Goal: Transaction & Acquisition: Purchase product/service

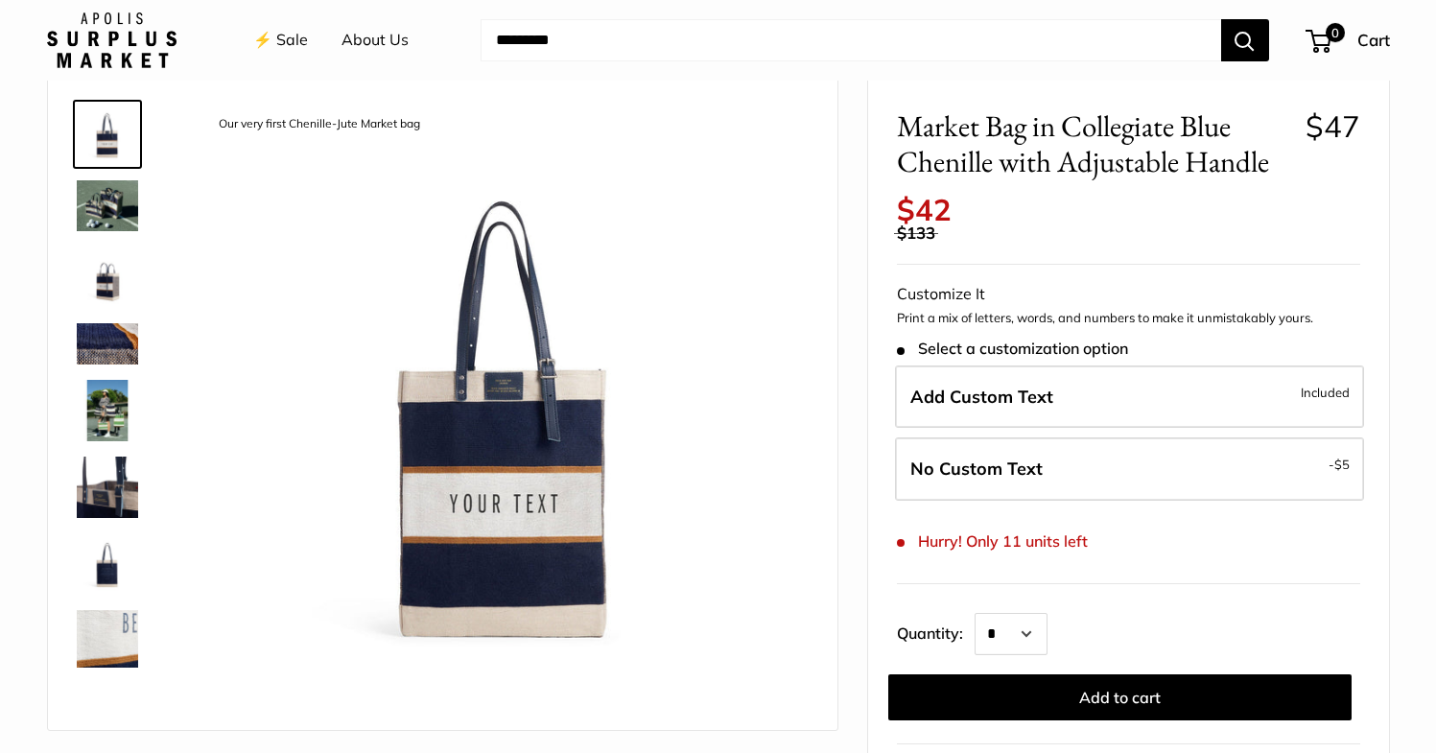
scroll to position [84, 0]
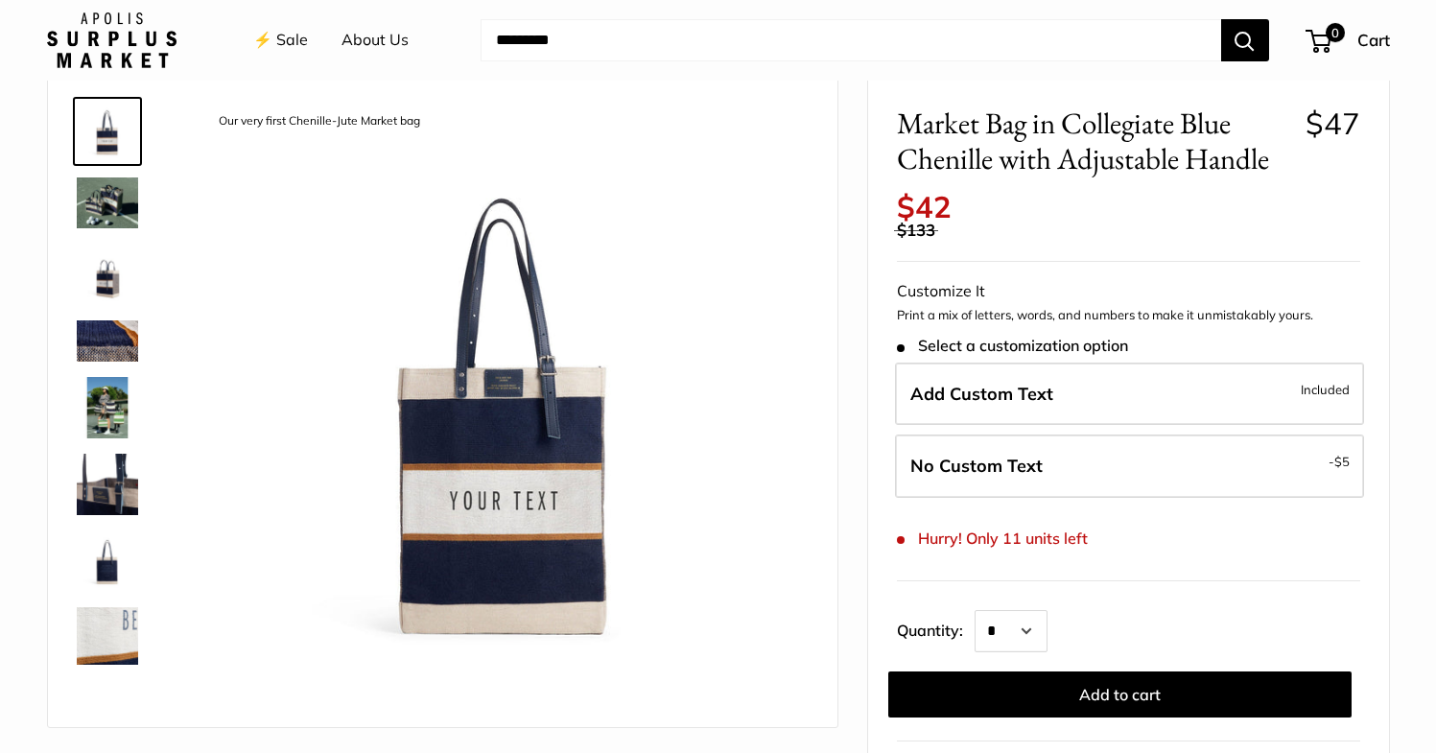
click at [91, 189] on img at bounding box center [107, 202] width 61 height 51
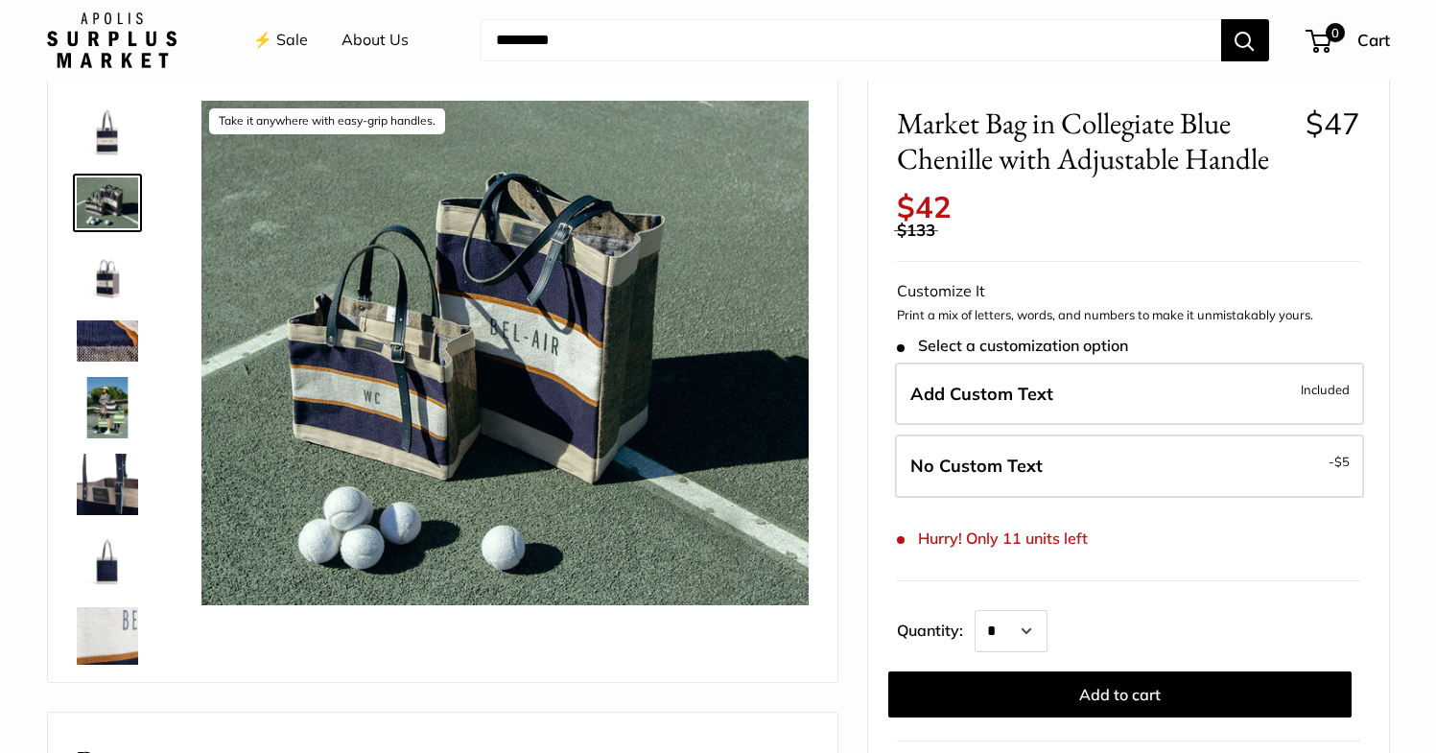
click at [95, 324] on img at bounding box center [107, 340] width 61 height 41
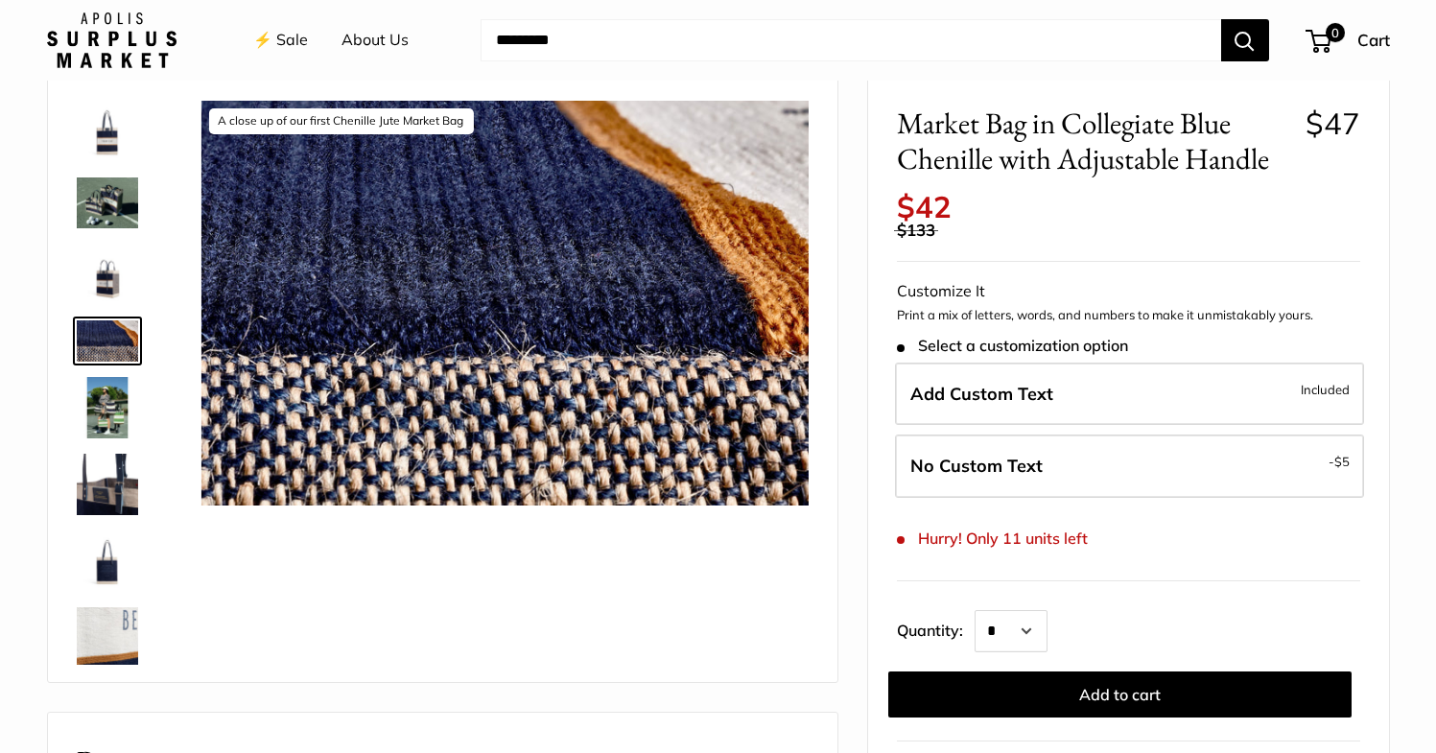
click at [93, 414] on img at bounding box center [107, 407] width 61 height 61
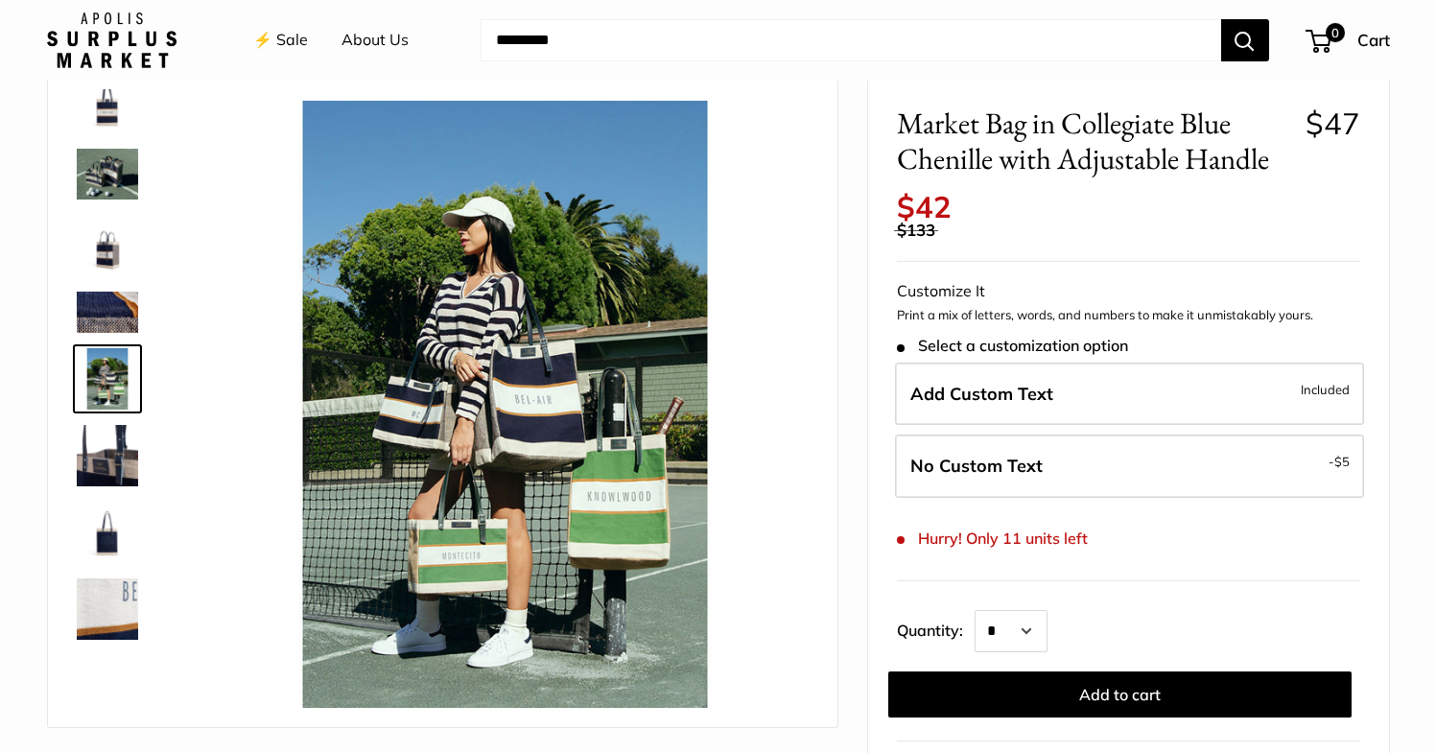
click at [73, 483] on link at bounding box center [107, 455] width 69 height 69
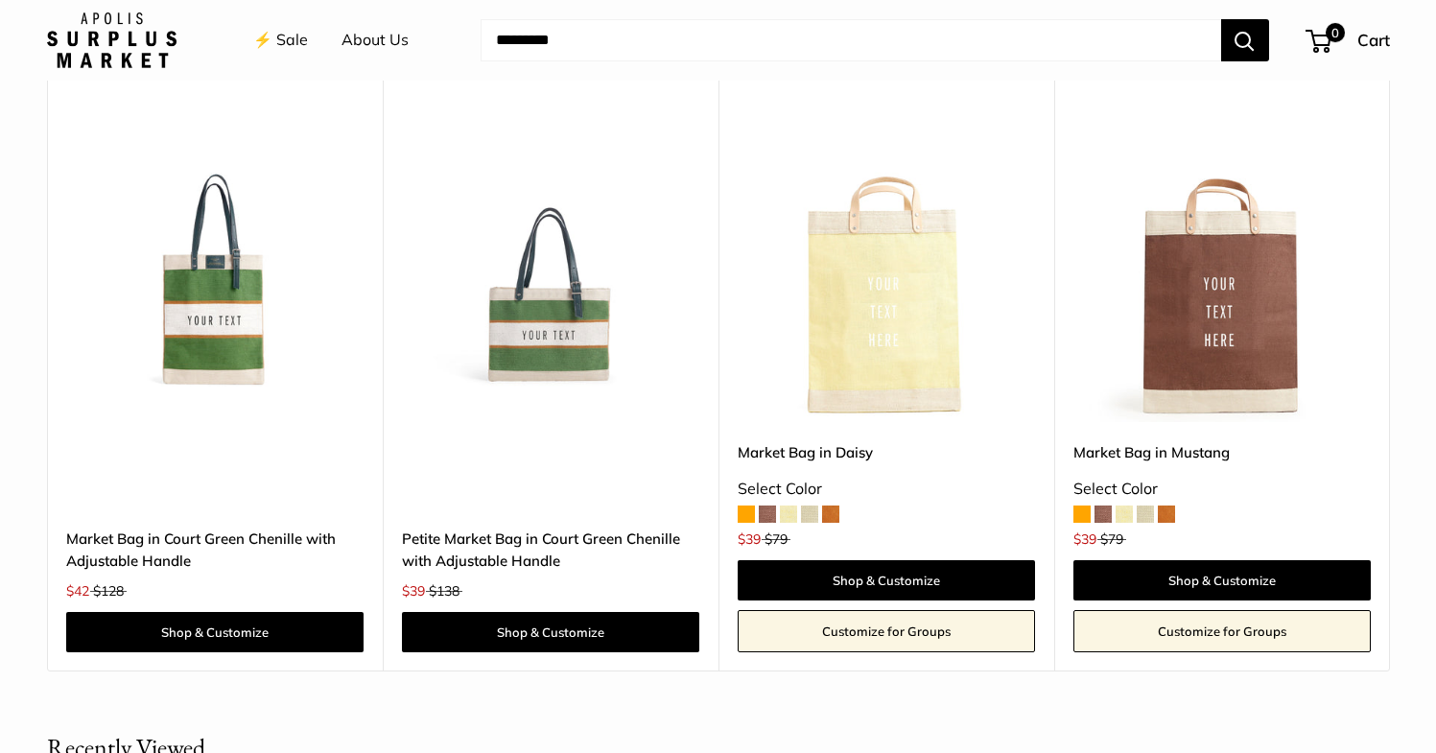
scroll to position [1713, 0]
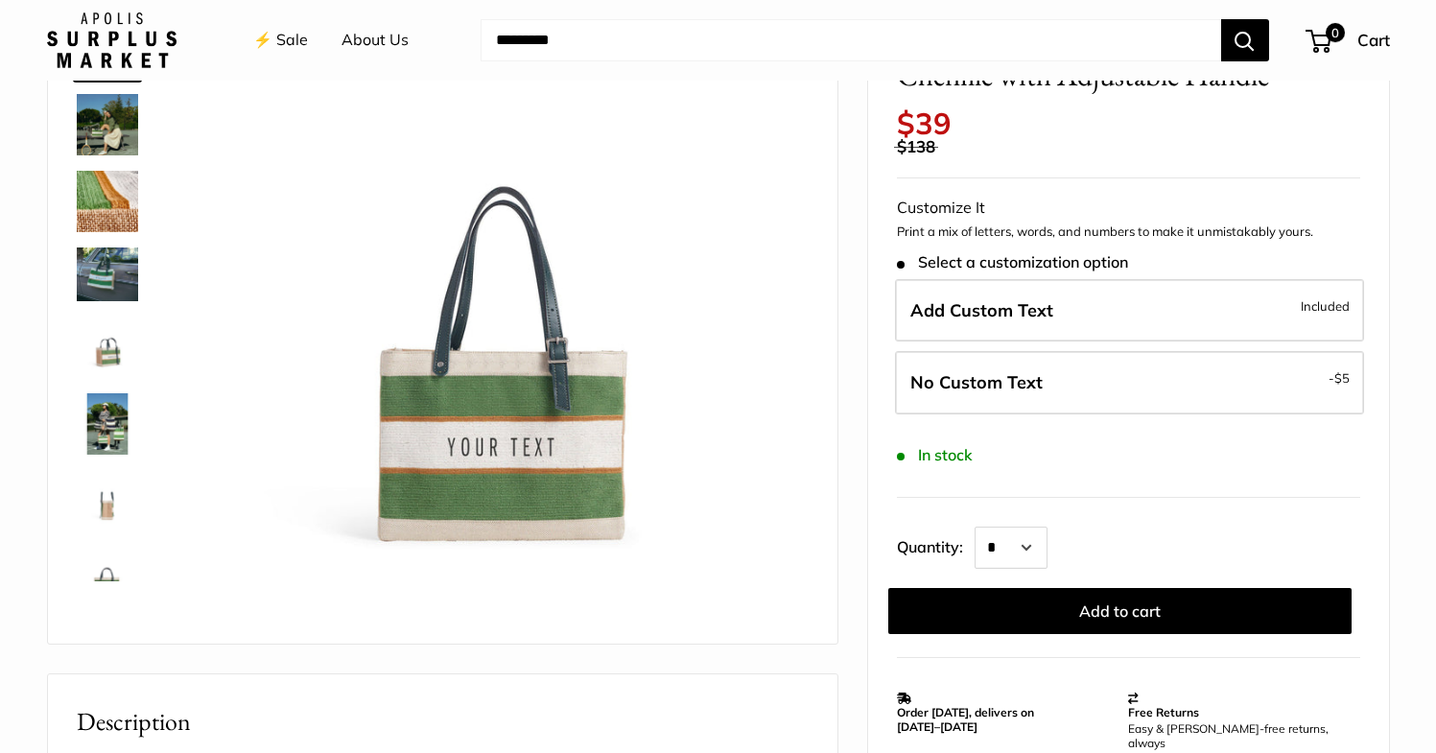
scroll to position [204, 0]
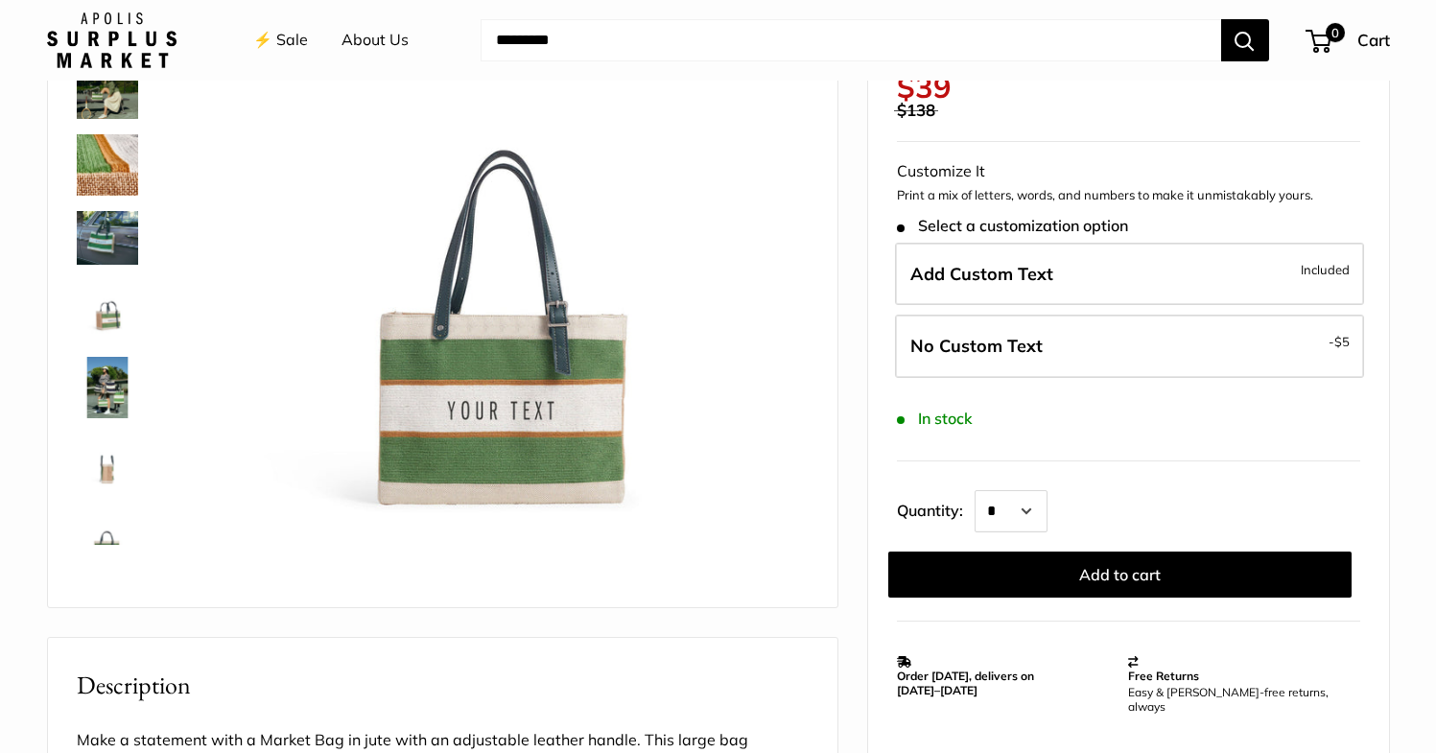
click at [104, 132] on link at bounding box center [107, 164] width 69 height 69
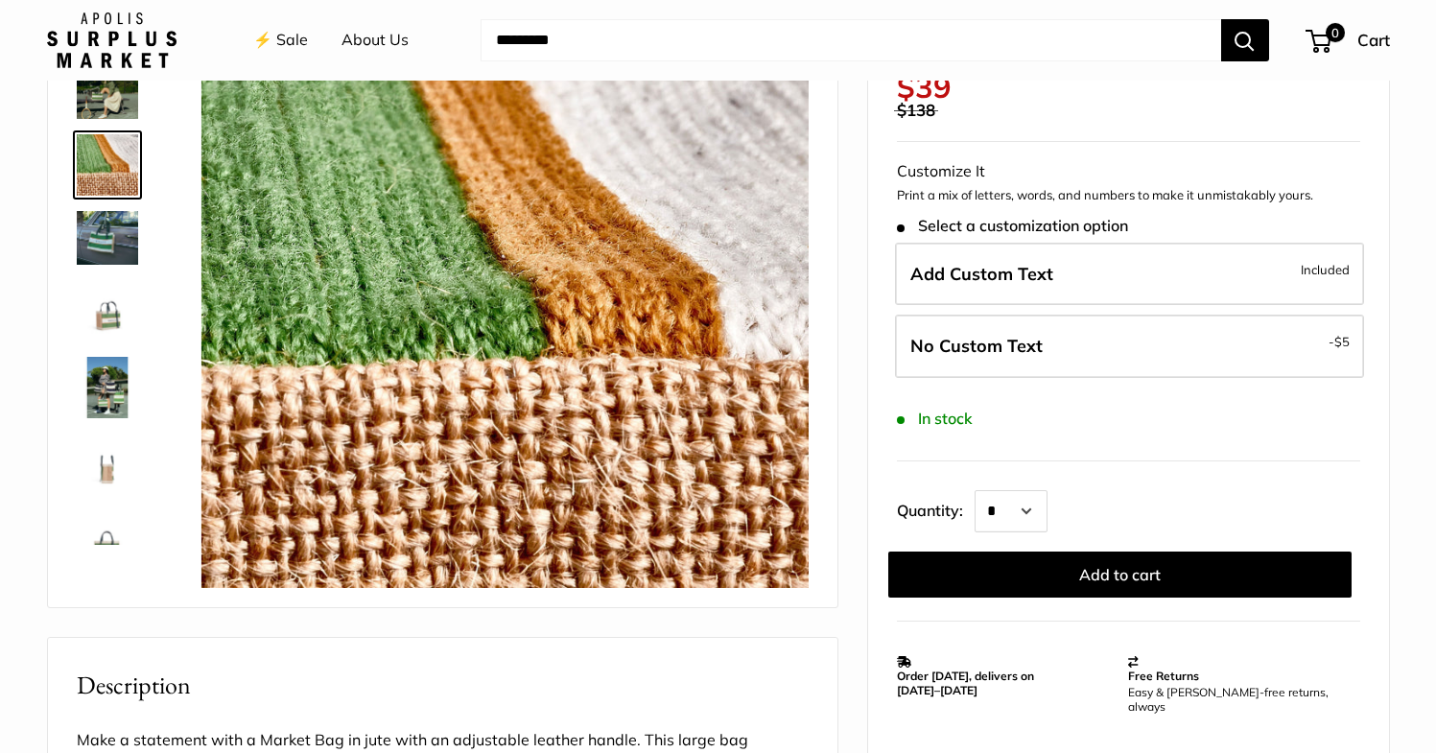
click at [110, 75] on header "⚡️ Sale About Us Need help? Text Us: 20919 hello@apolisglobal.com Follow Us Fac…" at bounding box center [718, 40] width 1436 height 81
click at [104, 390] on img at bounding box center [107, 387] width 61 height 61
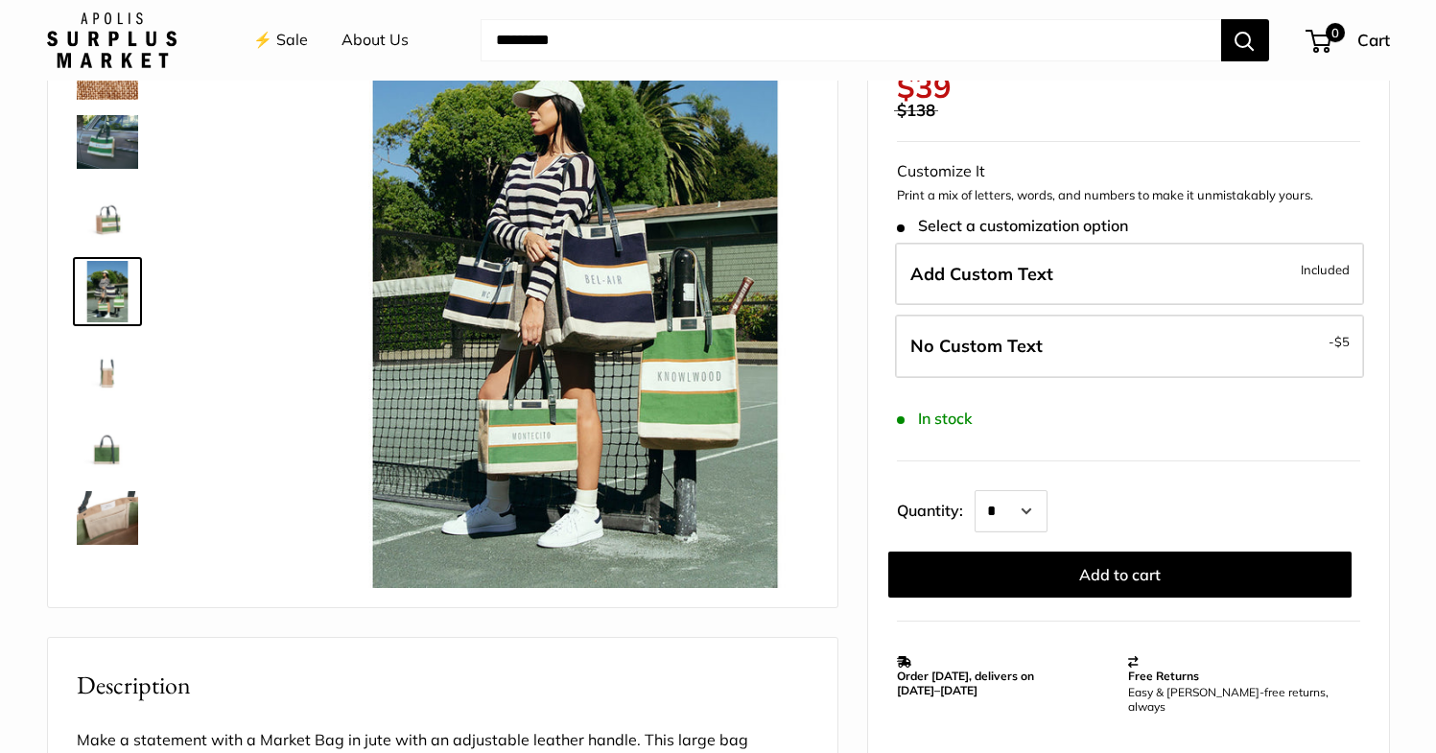
scroll to position [128, 0]
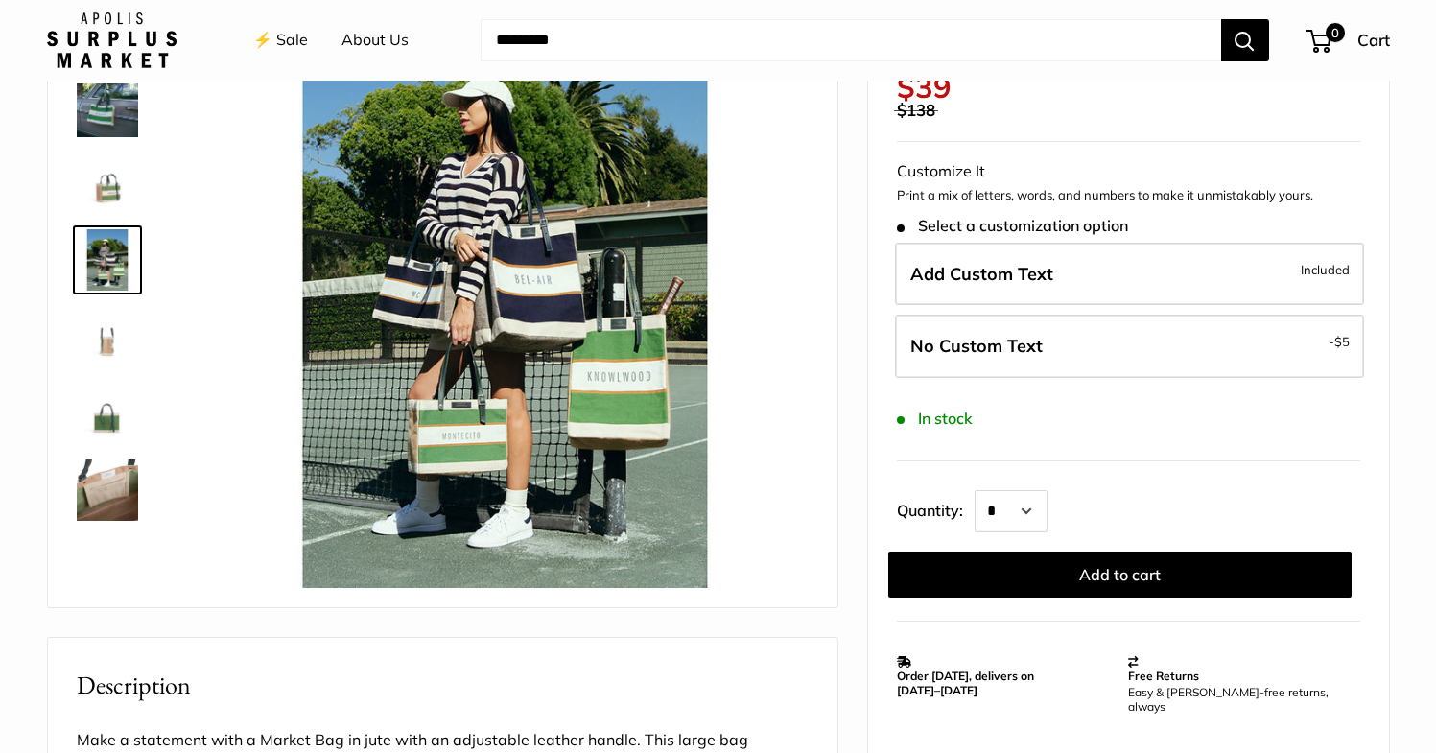
click at [107, 377] on div at bounding box center [115, 256] width 92 height 575
